Goal: Task Accomplishment & Management: Manage account settings

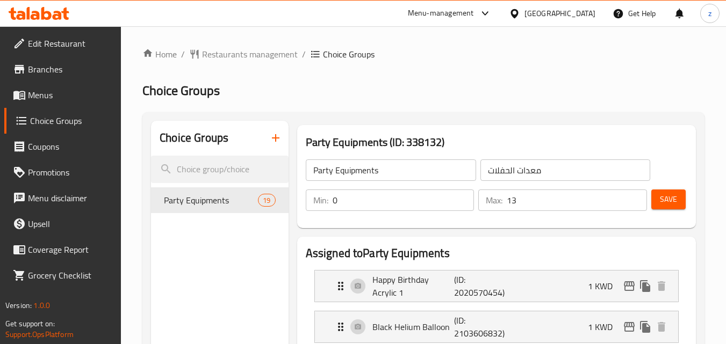
click at [575, 11] on div "[GEOGRAPHIC_DATA]" at bounding box center [560, 14] width 71 height 12
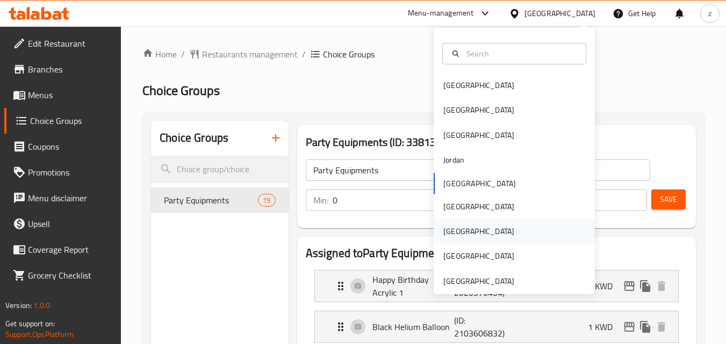
click at [462, 228] on div "[GEOGRAPHIC_DATA]" at bounding box center [479, 231] width 88 height 25
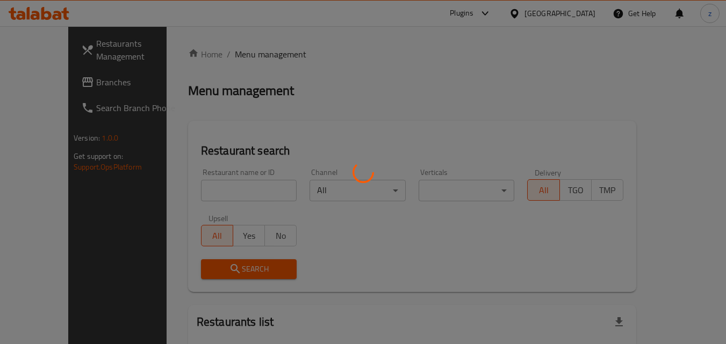
click at [349, 81] on div at bounding box center [363, 172] width 726 height 344
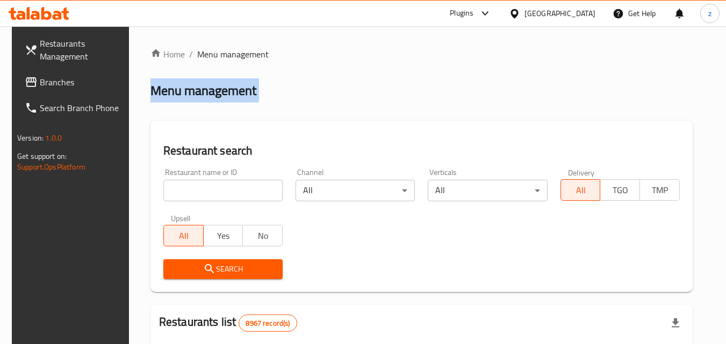
click at [349, 81] on div "Home / Menu management Menu management Restaurant search Restaurant name or ID …" at bounding box center [421, 348] width 542 height 600
click at [40, 80] on span "Branches" at bounding box center [82, 82] width 85 height 13
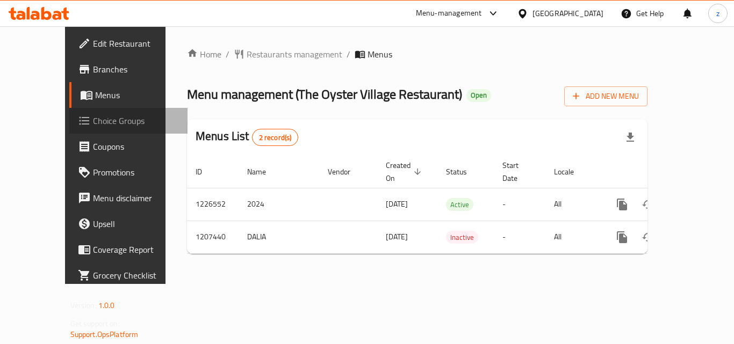
click at [93, 116] on span "Choice Groups" at bounding box center [136, 120] width 86 height 13
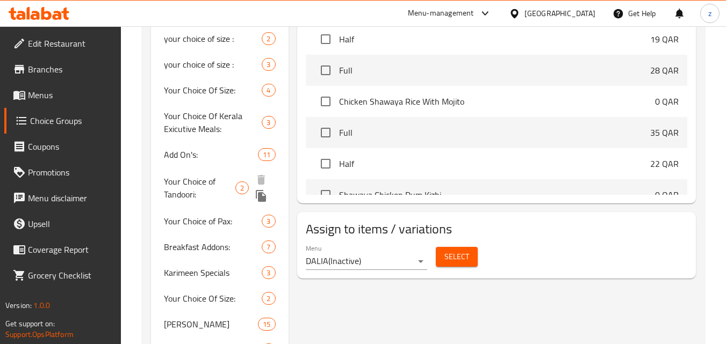
scroll to position [445, 0]
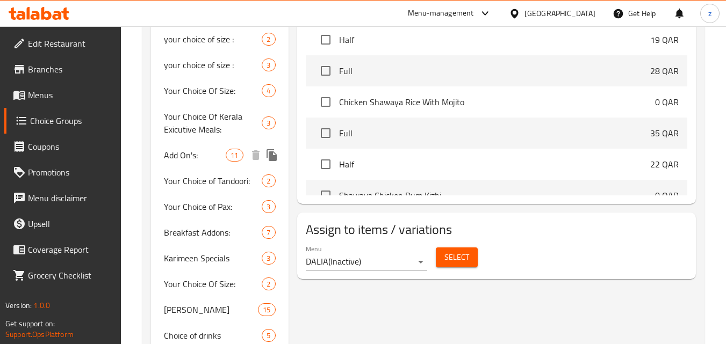
click at [217, 147] on div "Add On's: 11" at bounding box center [219, 155] width 137 height 26
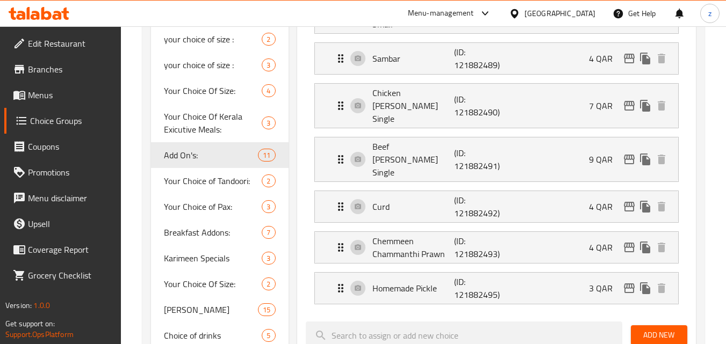
type input "Add On's:"
type input "الإضافات:"
type input "0"
type input "11"
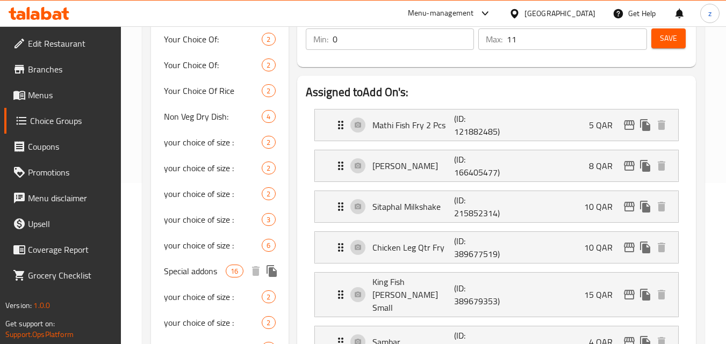
scroll to position [215, 0]
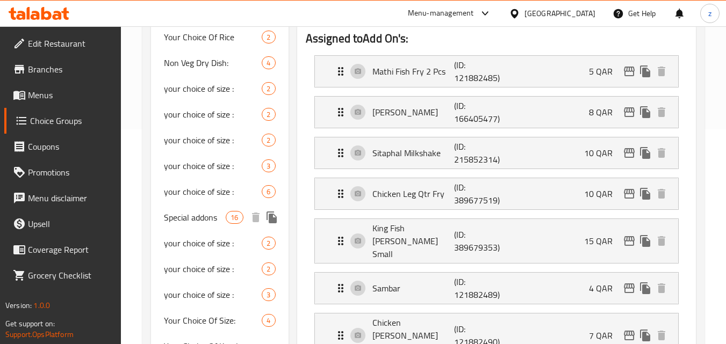
click at [188, 215] on span "Special addons" at bounding box center [195, 217] width 62 height 13
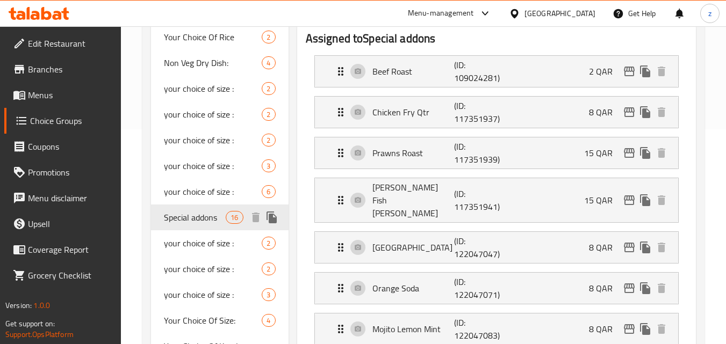
type input "Special addons"
type input "إضافات خاصة"
type input "13"
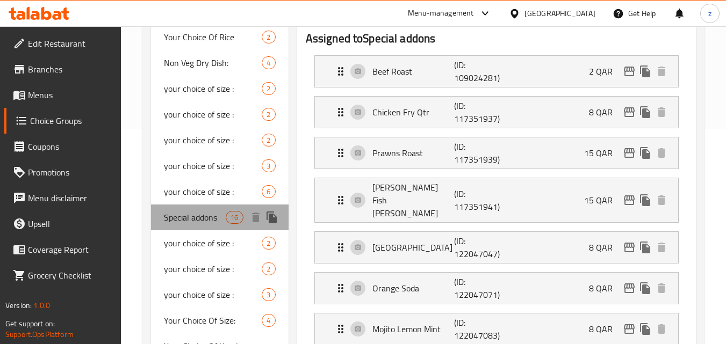
click at [191, 217] on span "Special addons" at bounding box center [195, 217] width 62 height 13
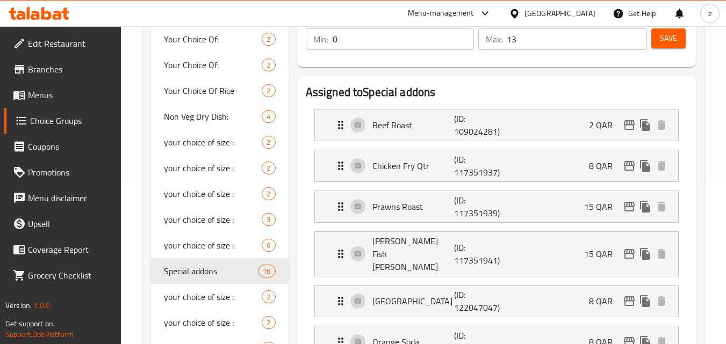
scroll to position [0, 0]
